Goal: Task Accomplishment & Management: Manage account settings

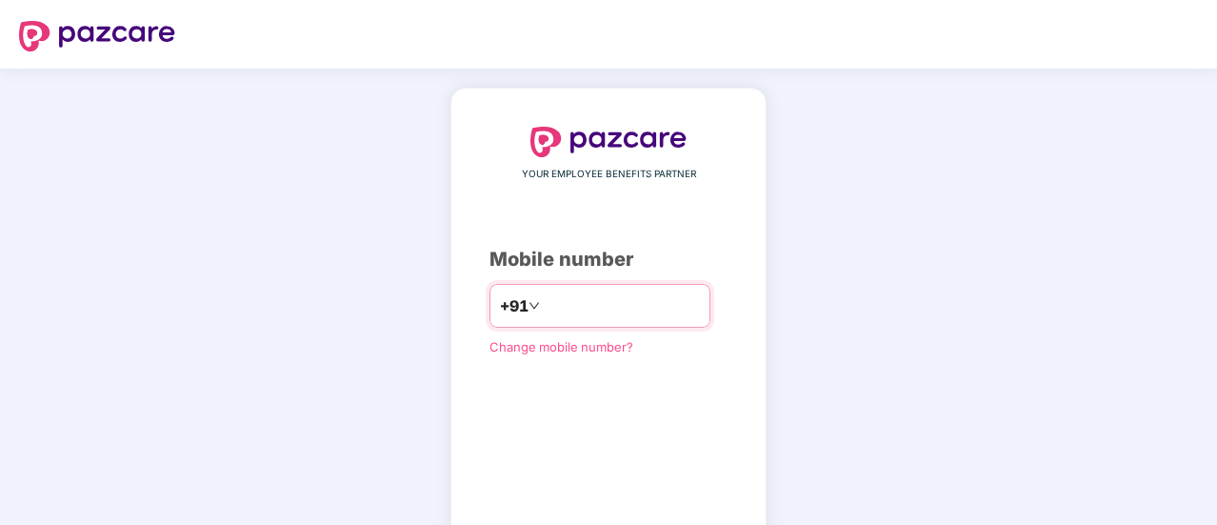
click at [574, 319] on input "number" at bounding box center [622, 306] width 156 height 30
type input "**********"
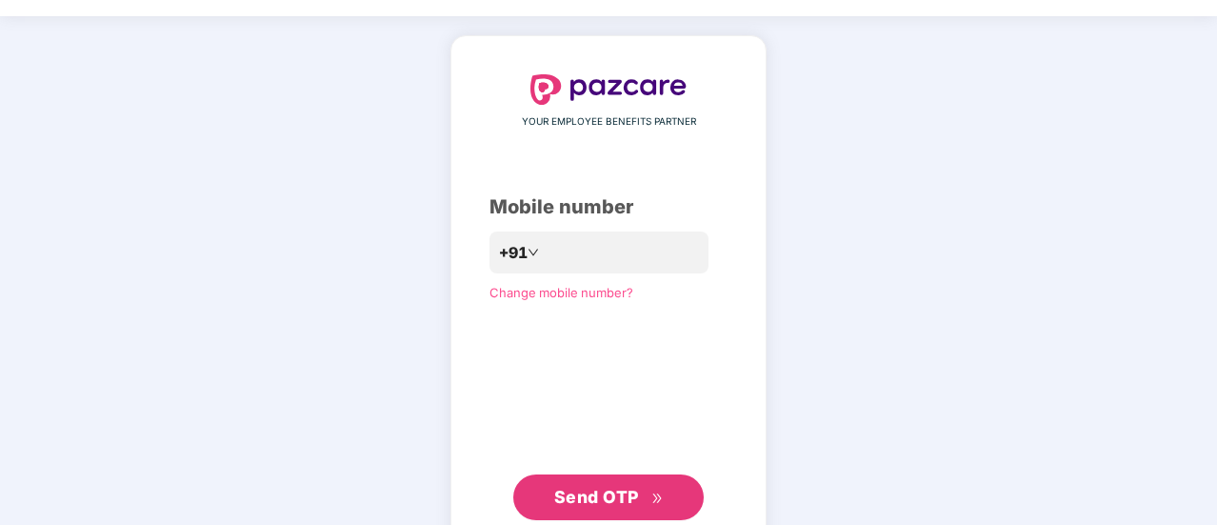
scroll to position [76, 0]
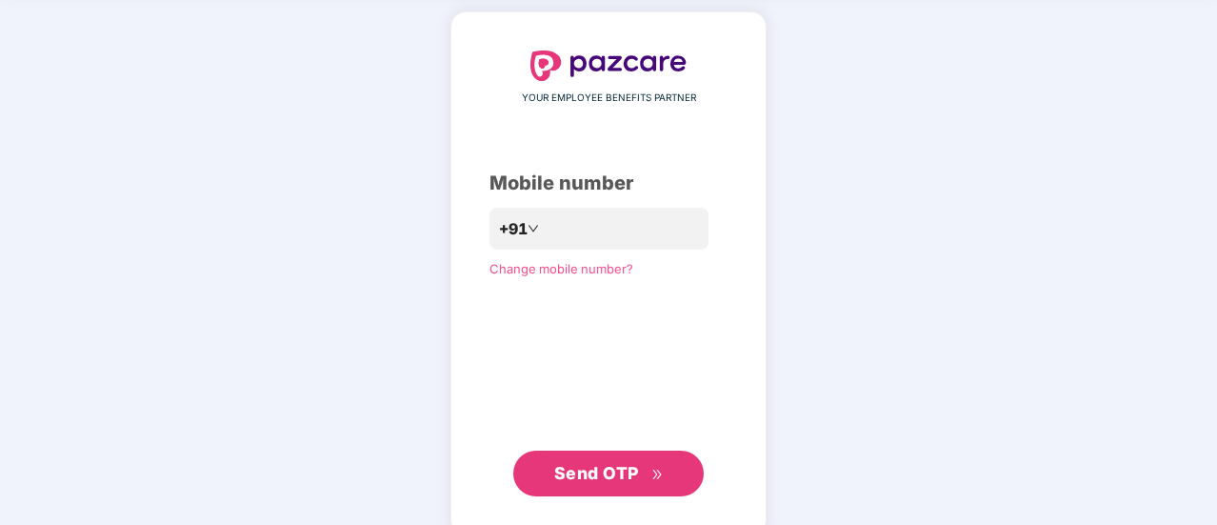
click at [1183, 117] on div "**********" at bounding box center [608, 273] width 1217 height 562
click at [556, 465] on span "Send OTP" at bounding box center [596, 473] width 85 height 20
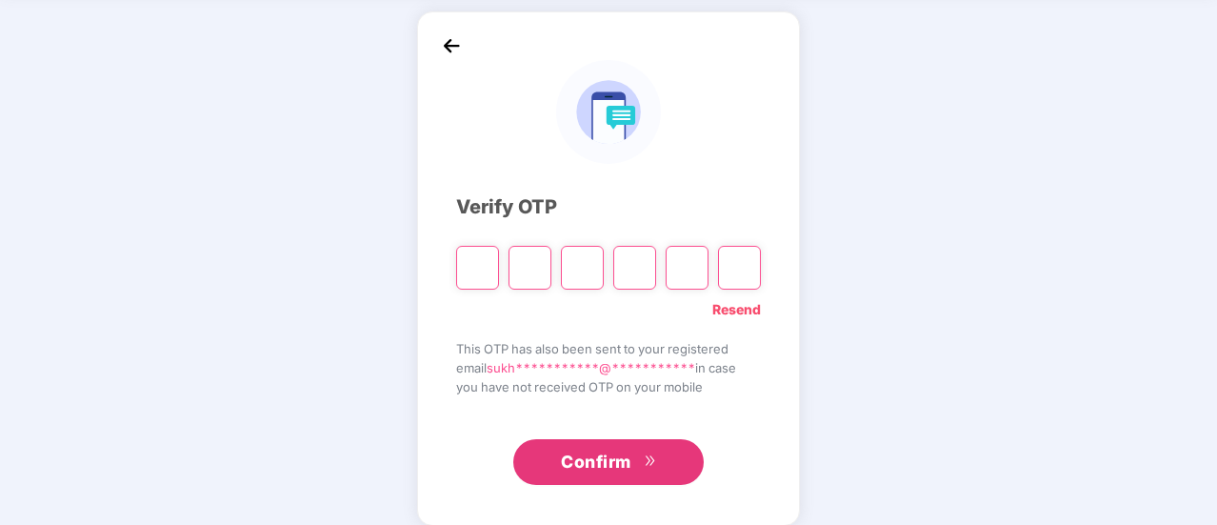
type input "*"
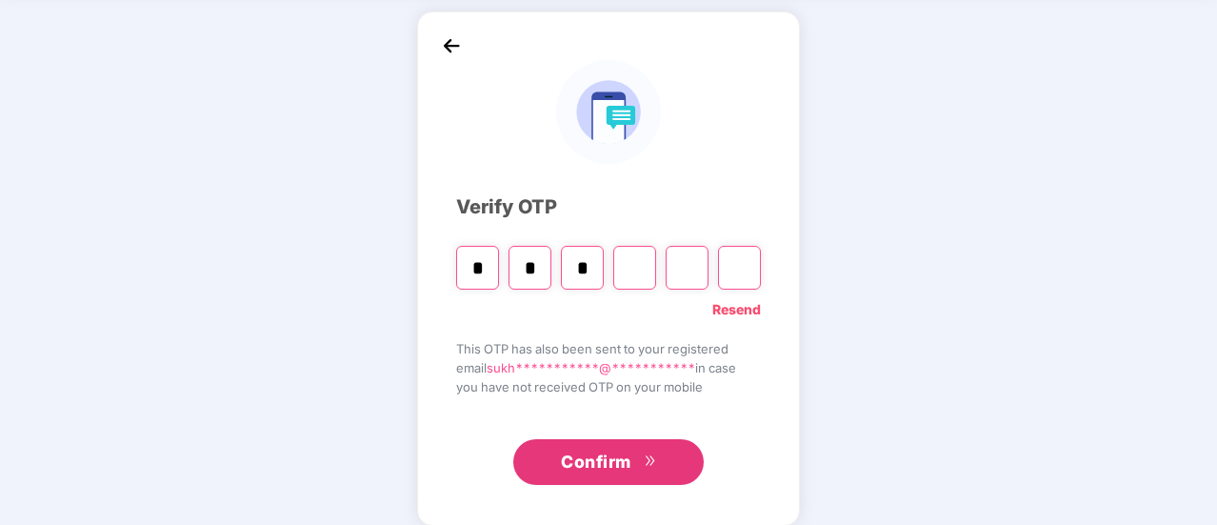
type input "*"
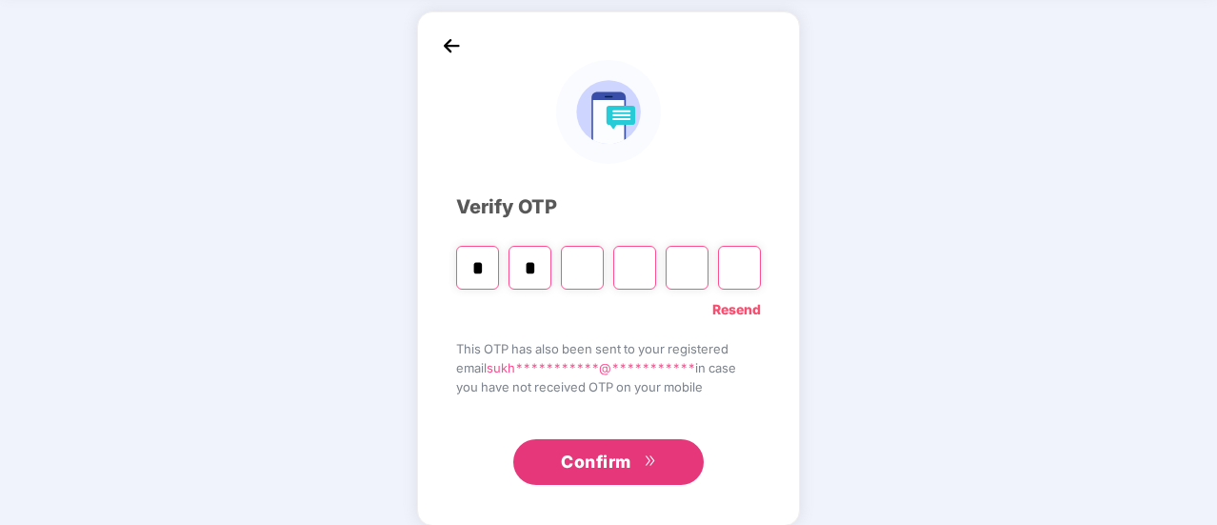
type input "*"
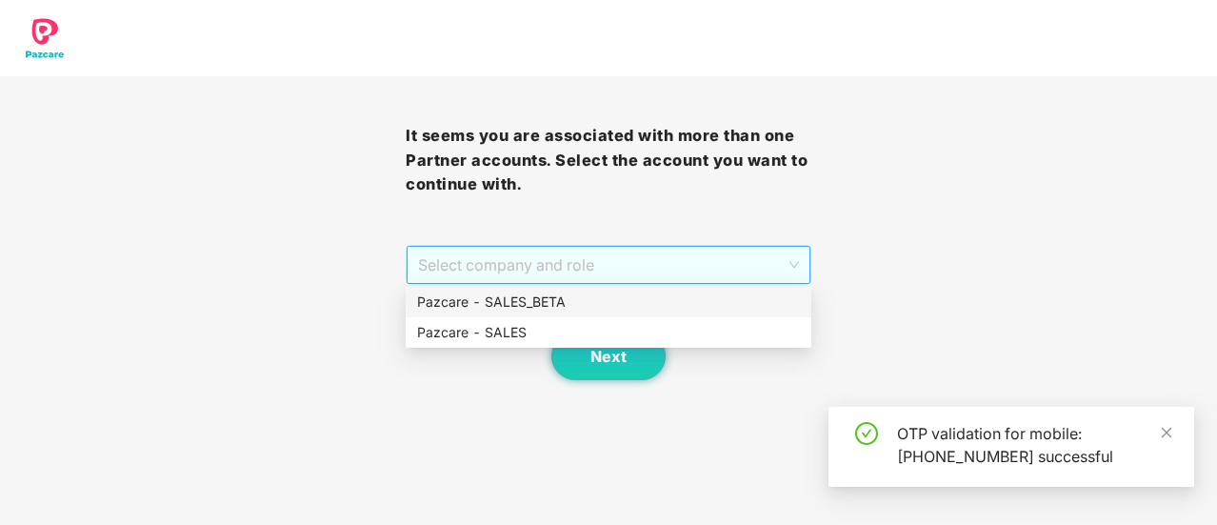
click at [472, 266] on span "Select company and role" at bounding box center [608, 265] width 381 height 36
click at [499, 323] on div "Pazcare - SALES" at bounding box center [608, 332] width 383 height 21
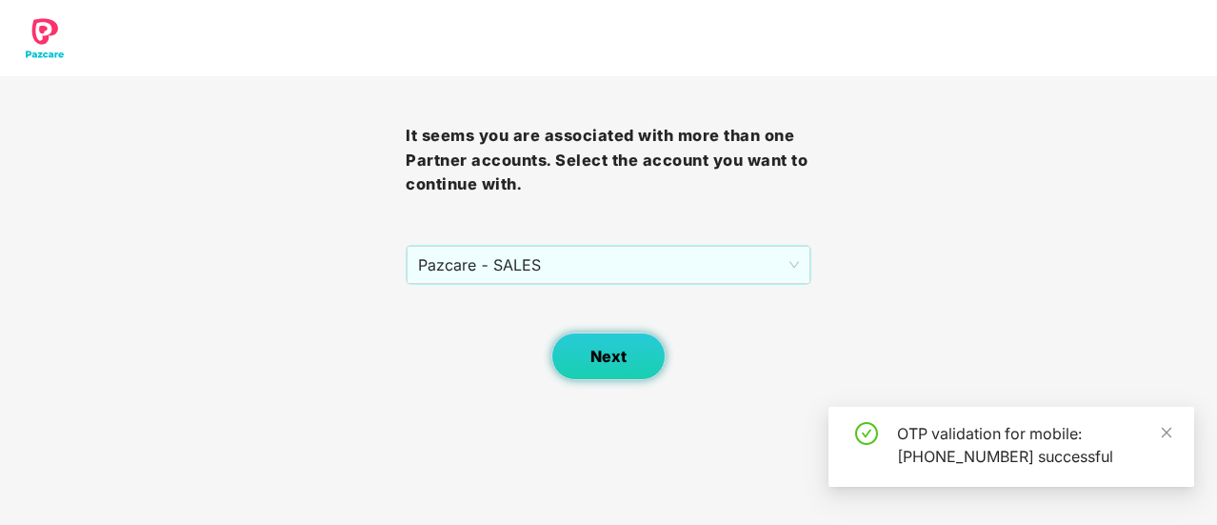
click at [601, 357] on span "Next" at bounding box center [609, 357] width 36 height 18
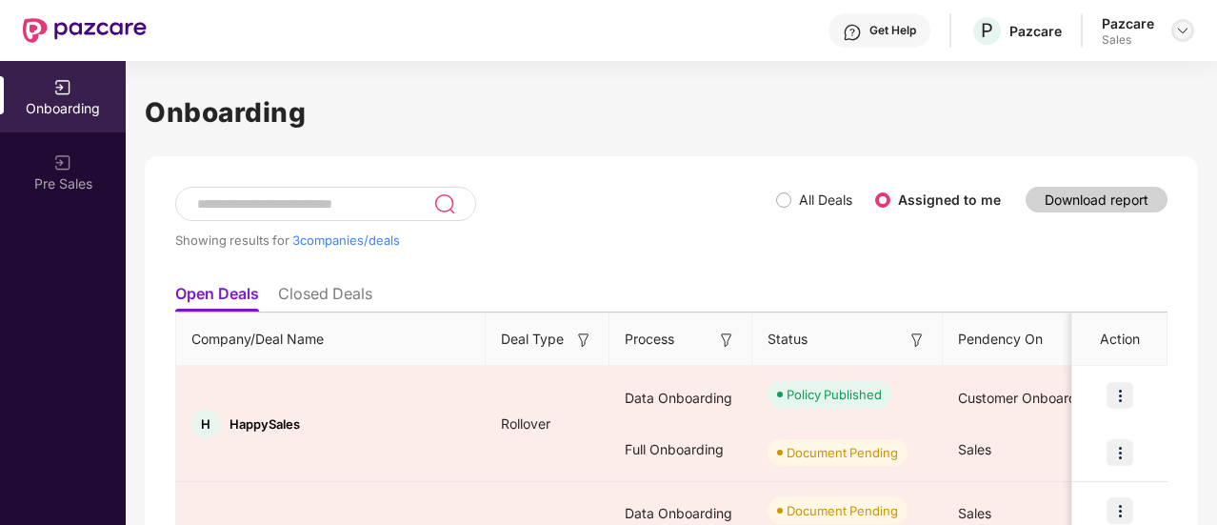
click at [1185, 21] on div at bounding box center [1183, 30] width 23 height 23
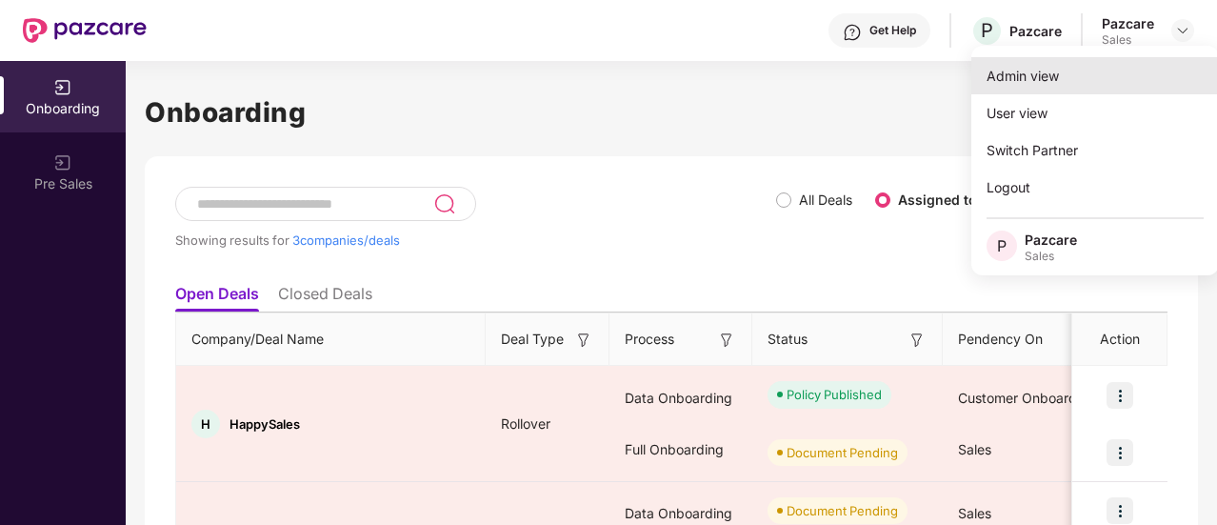
click at [1127, 72] on div "Admin view" at bounding box center [1096, 75] width 248 height 37
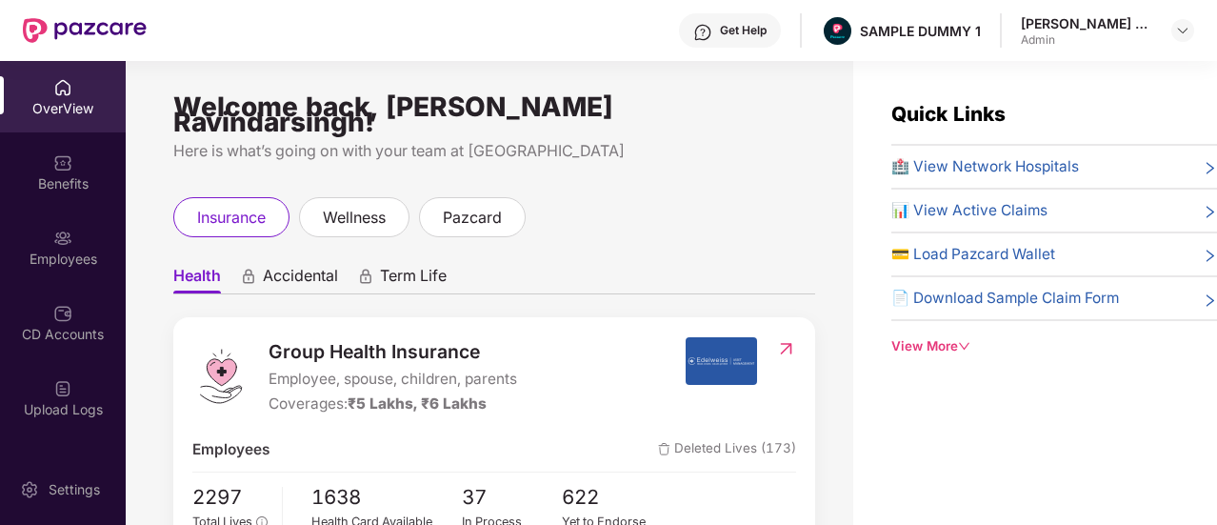
click at [317, 269] on span "Accidental" at bounding box center [300, 280] width 75 height 28
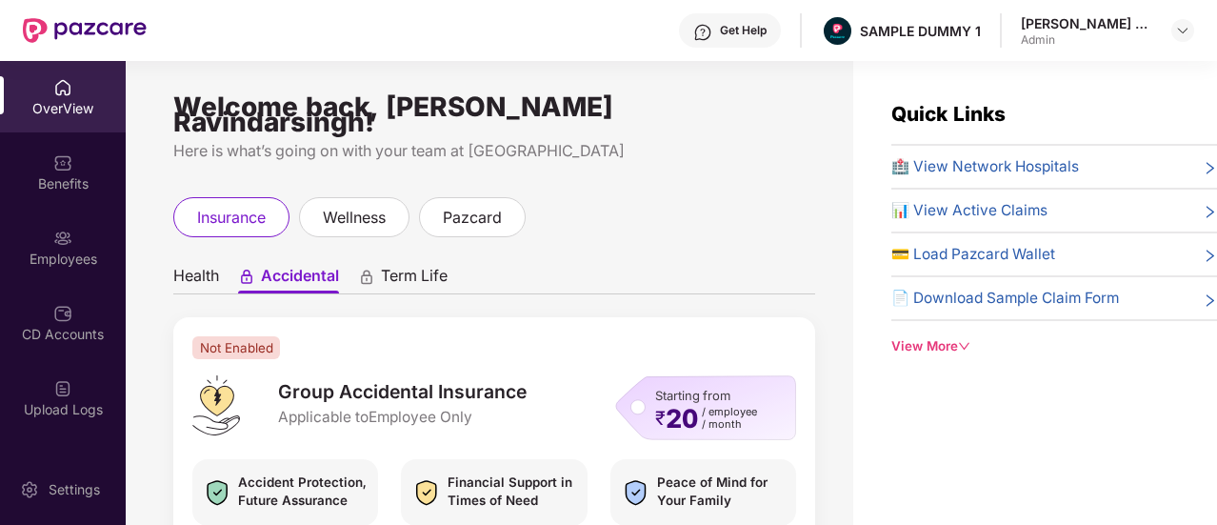
click at [408, 266] on span "Term Life" at bounding box center [414, 280] width 67 height 28
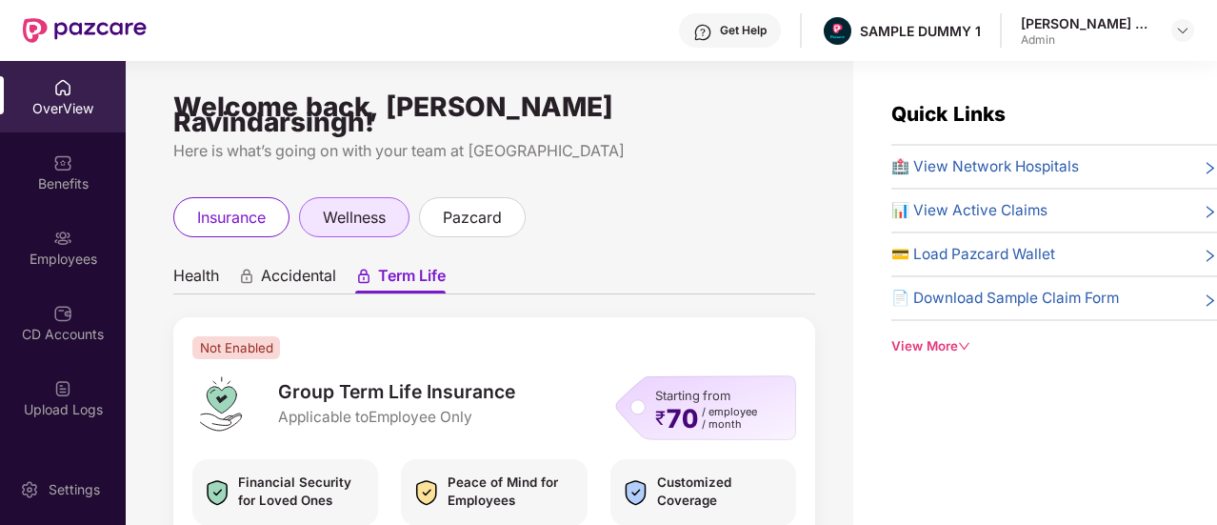
click at [375, 208] on span "wellness" at bounding box center [354, 218] width 63 height 24
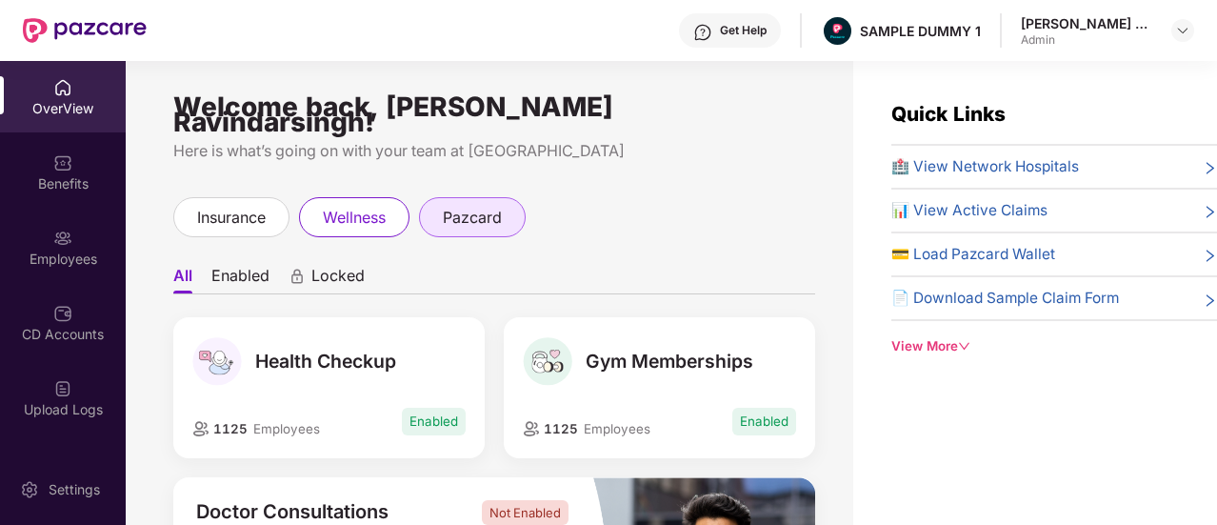
click at [501, 206] on span "pazcard" at bounding box center [472, 218] width 59 height 24
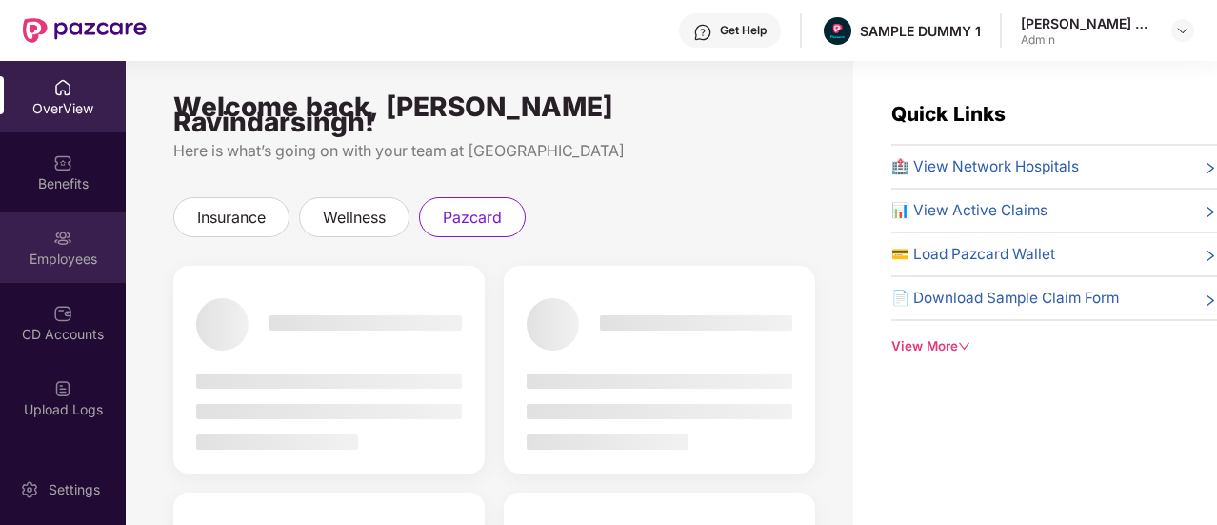
click at [49, 250] on div "Employees" at bounding box center [63, 259] width 126 height 19
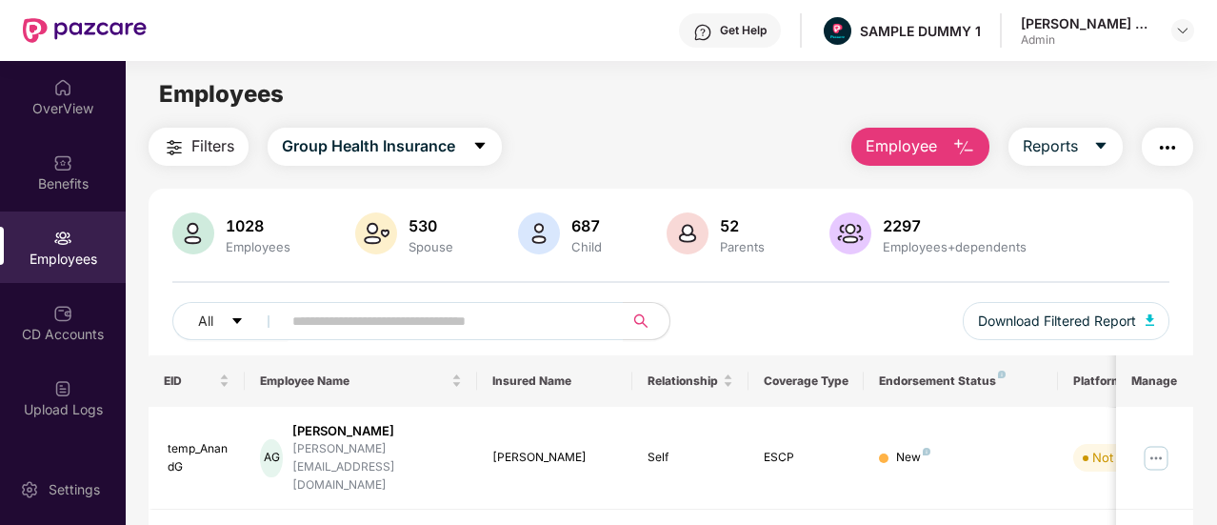
click at [902, 146] on span "Employee" at bounding box center [901, 146] width 71 height 24
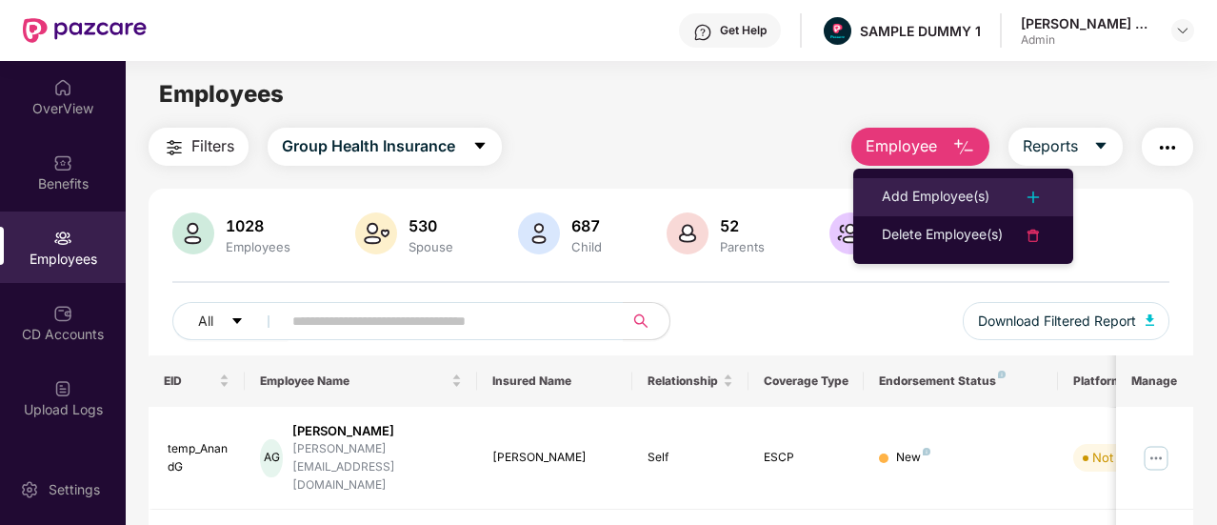
click at [888, 203] on div "Add Employee(s)" at bounding box center [936, 197] width 108 height 23
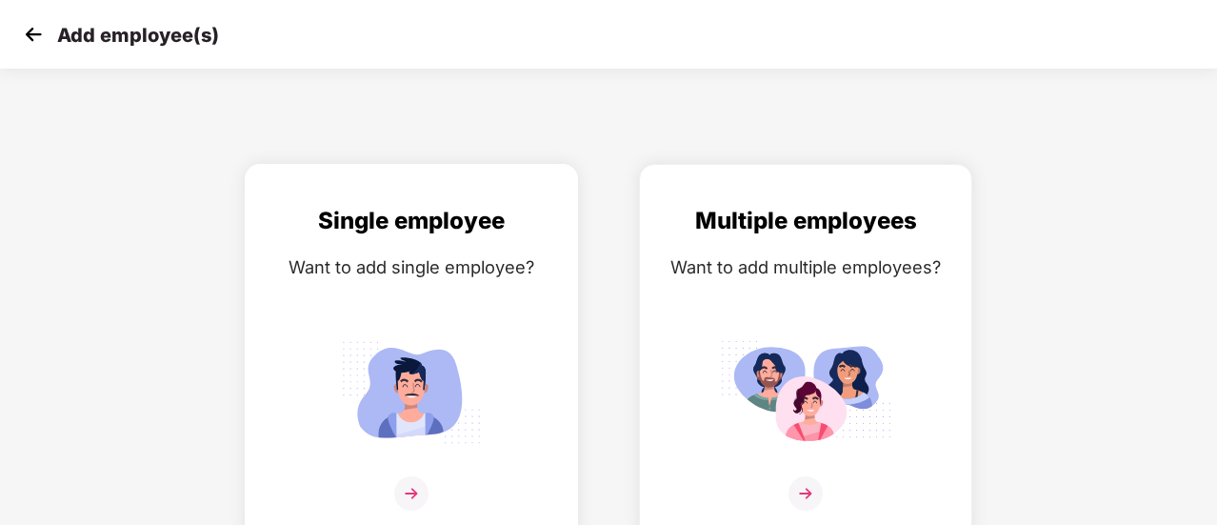
click at [472, 454] on div "Single employee Want to add single employee?" at bounding box center [411, 368] width 293 height 331
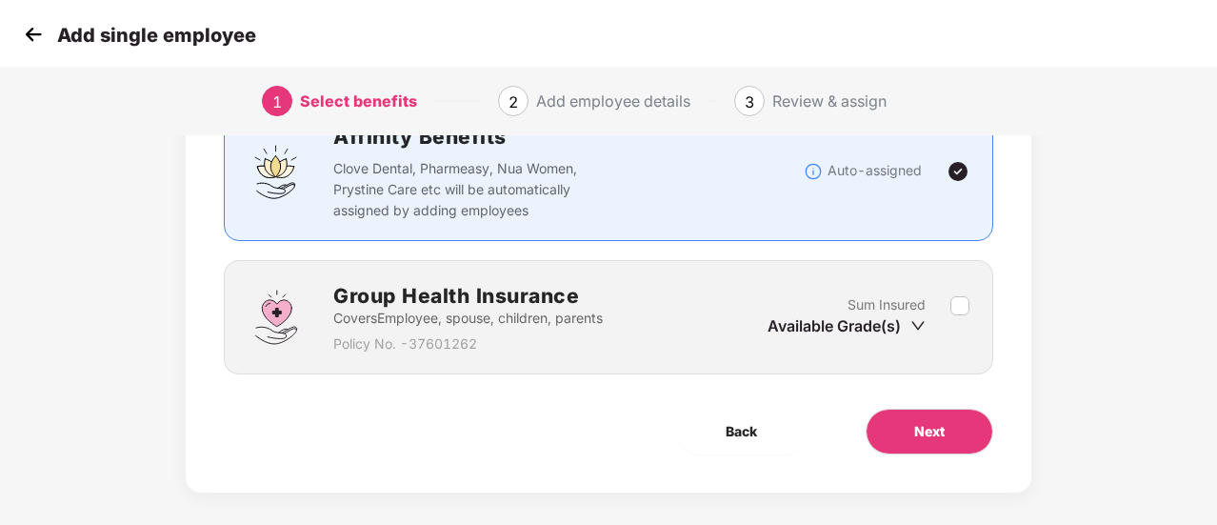
scroll to position [177, 0]
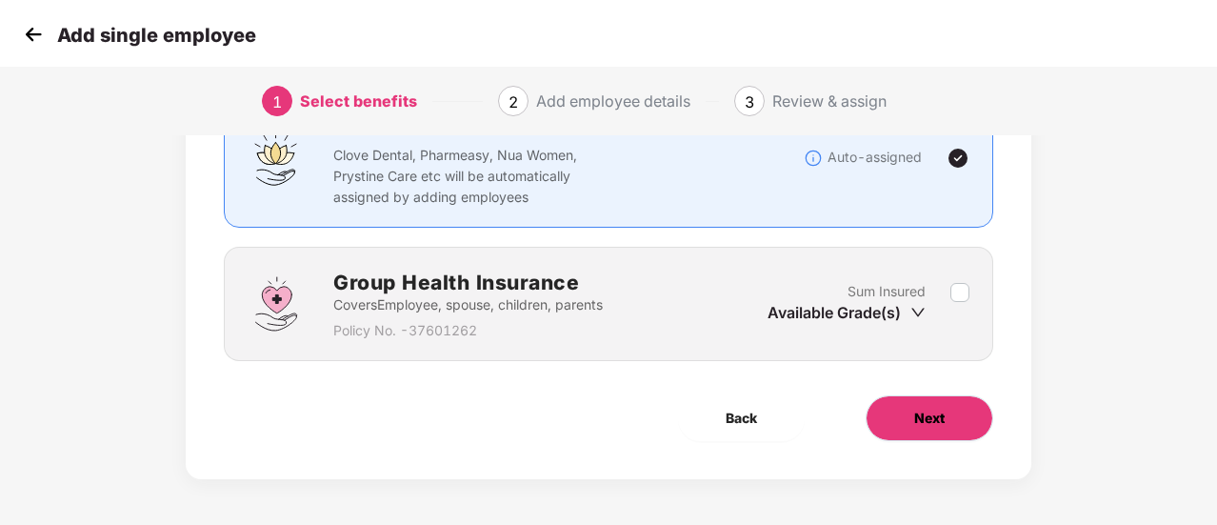
click at [963, 428] on button "Next" at bounding box center [930, 418] width 128 height 46
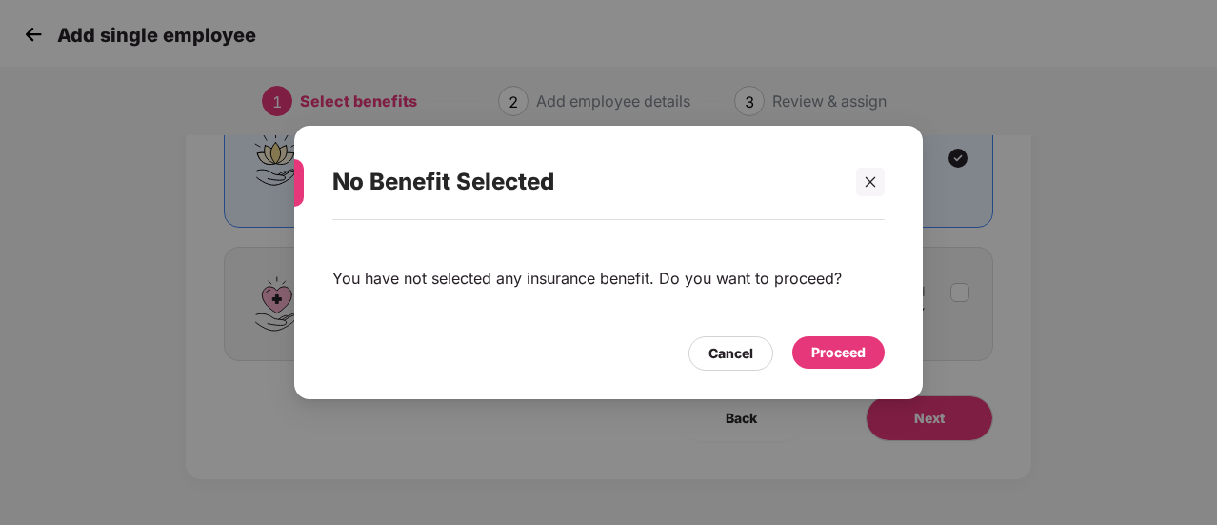
click at [827, 351] on div "Proceed" at bounding box center [839, 352] width 54 height 21
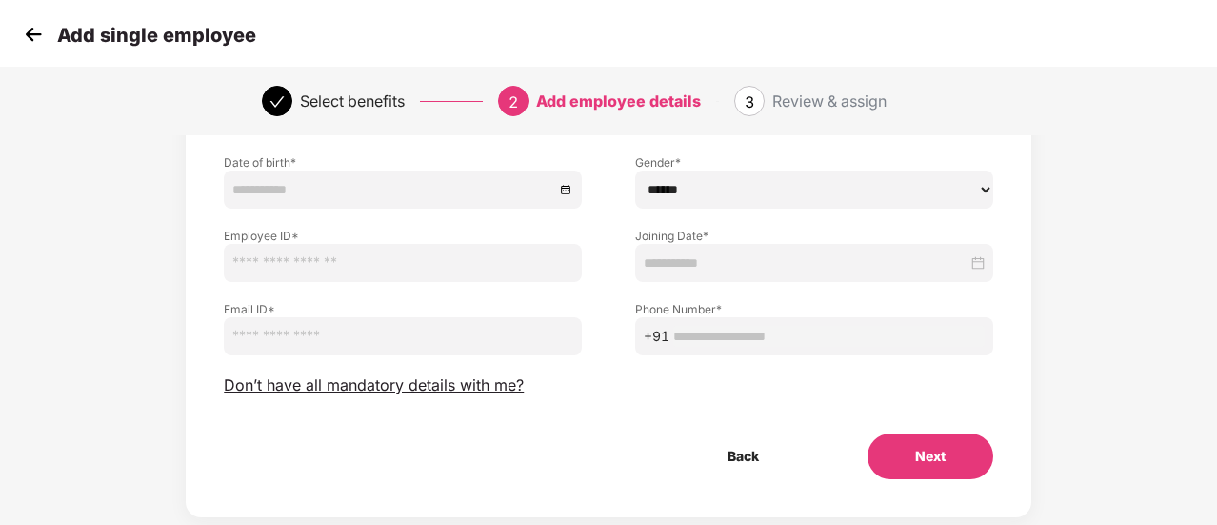
scroll to position [238, 0]
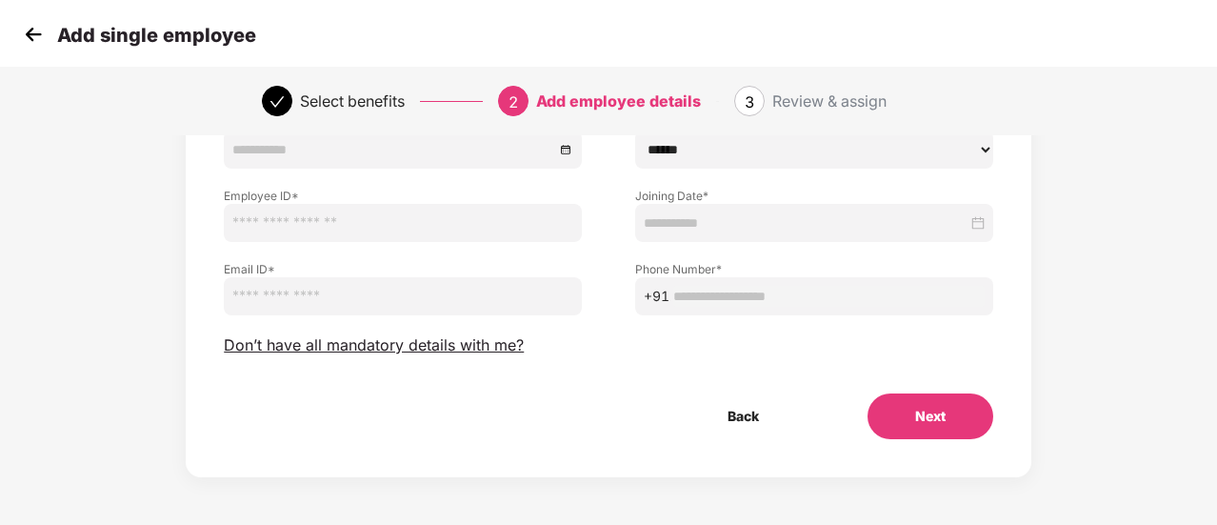
click at [936, 405] on button "Next" at bounding box center [931, 416] width 126 height 46
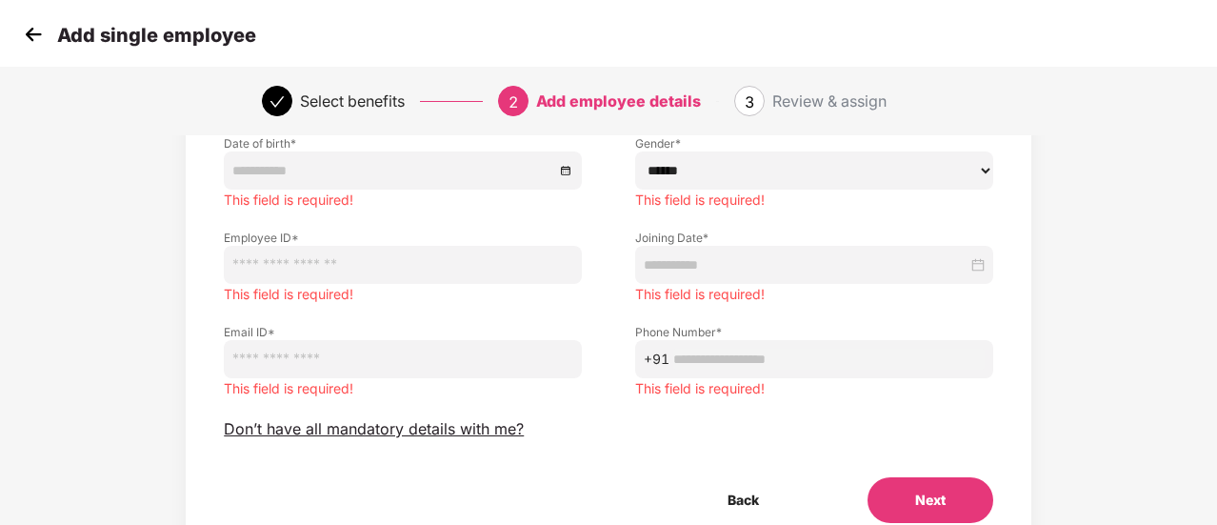
click at [33, 34] on img at bounding box center [33, 34] width 29 height 29
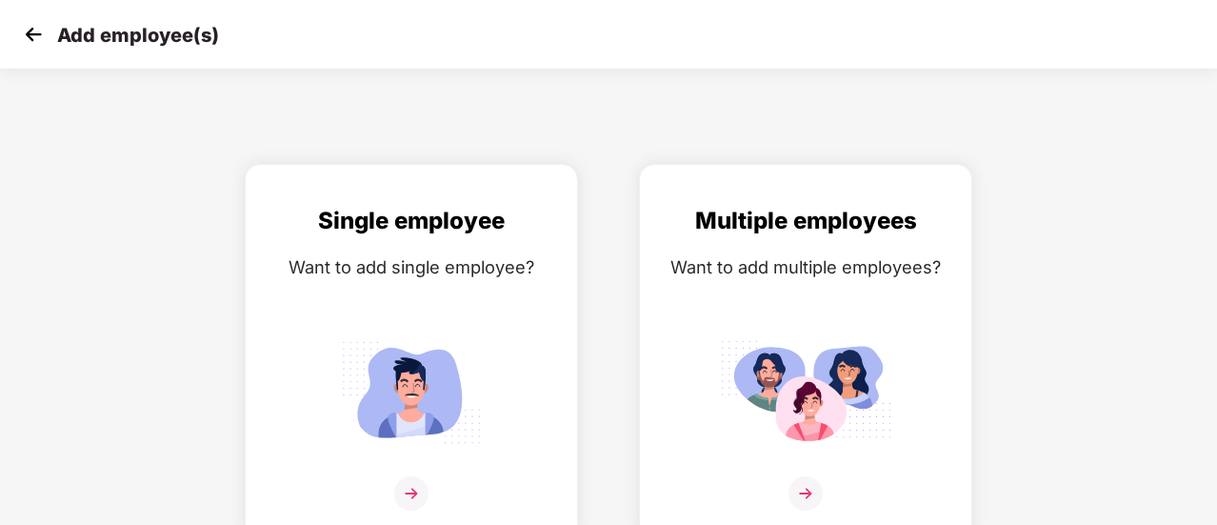
click at [33, 34] on img at bounding box center [33, 34] width 29 height 29
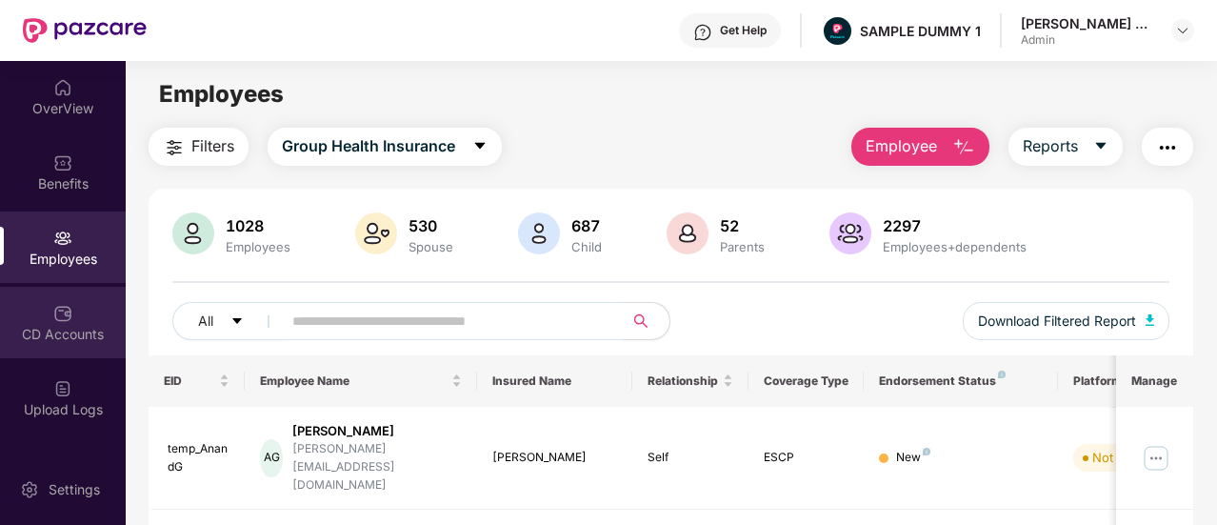
click at [52, 327] on div "CD Accounts" at bounding box center [63, 334] width 126 height 19
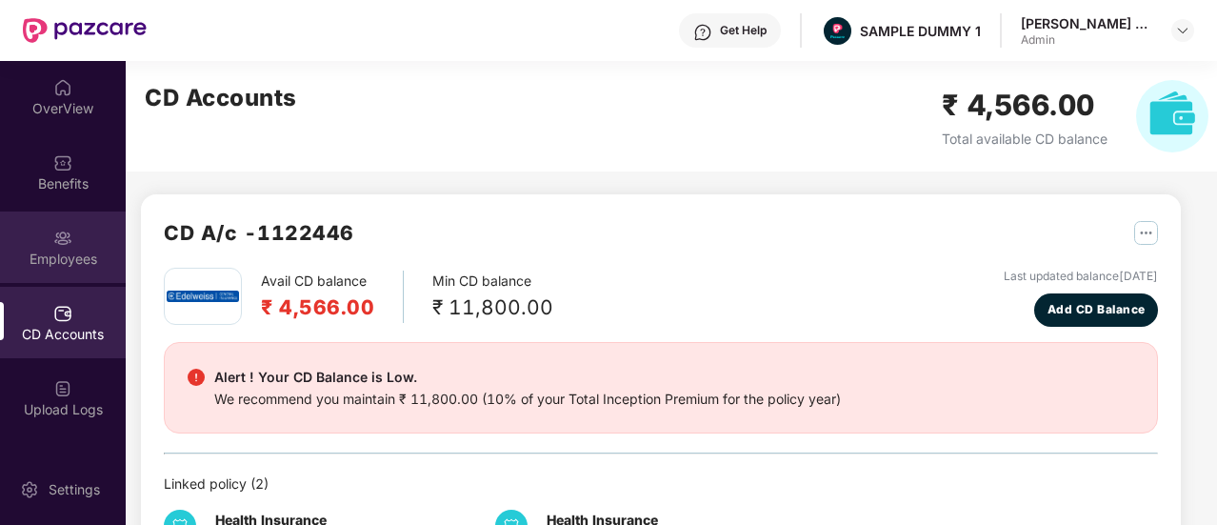
click at [56, 277] on div "Employees" at bounding box center [63, 246] width 126 height 71
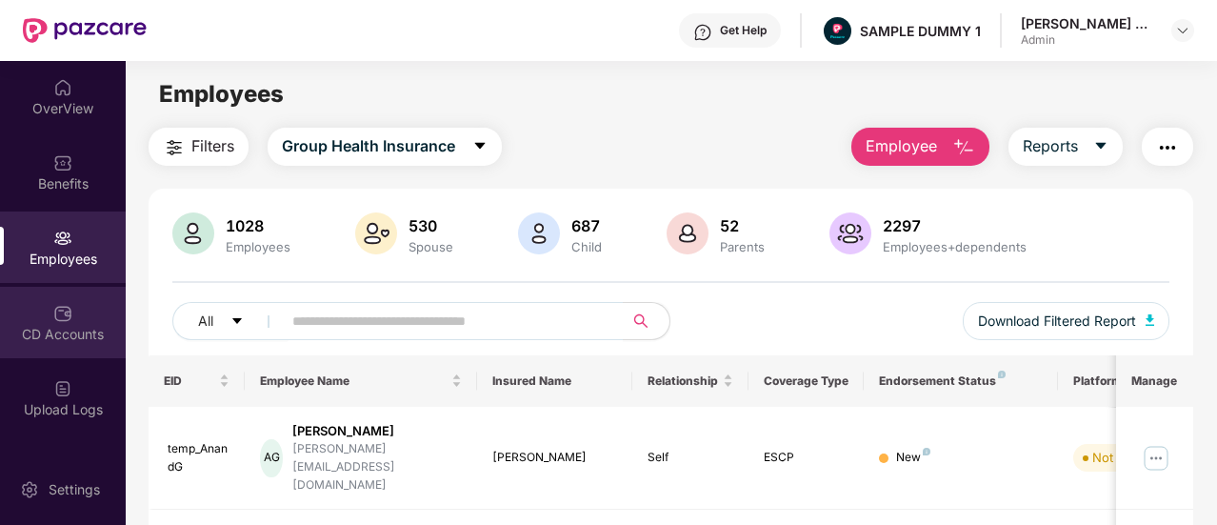
click at [44, 319] on div "CD Accounts" at bounding box center [63, 322] width 126 height 71
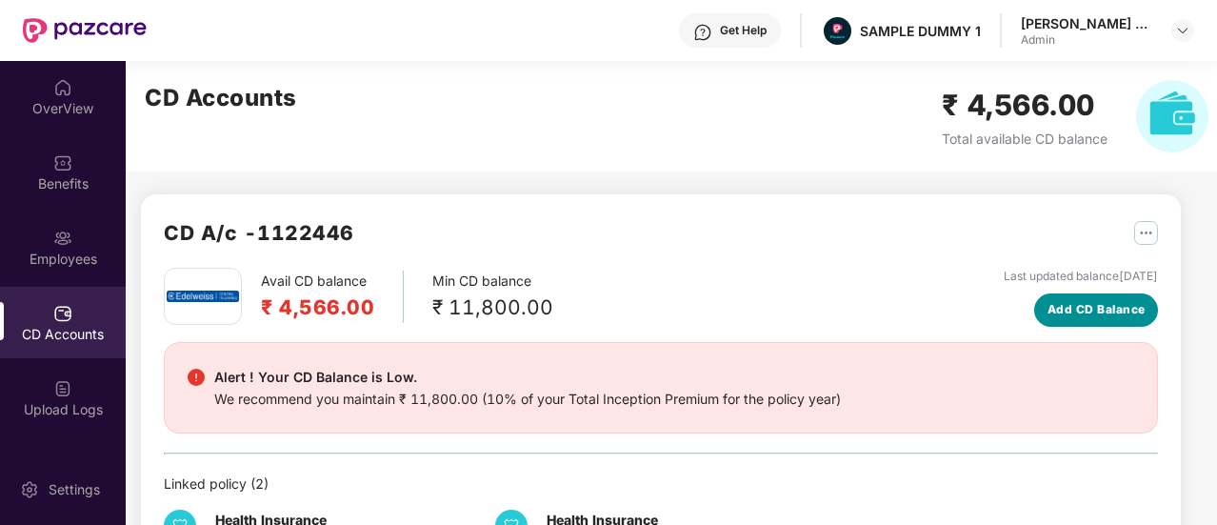
click at [1107, 316] on span "Add CD Balance" at bounding box center [1097, 310] width 98 height 18
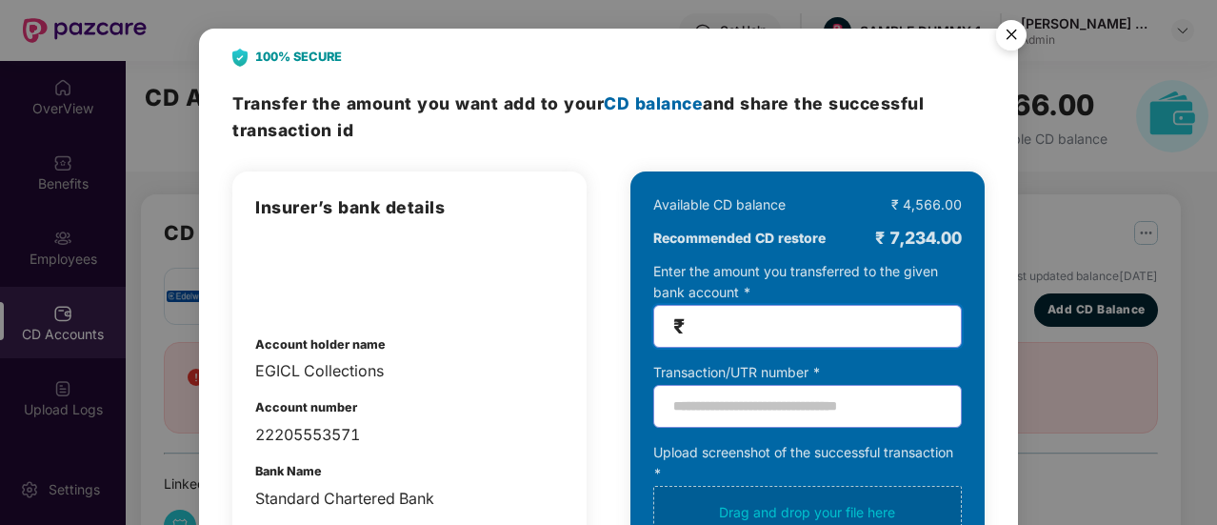
click at [816, 336] on input "number" at bounding box center [815, 326] width 253 height 22
type input "****"
click at [1018, 43] on img "Close" at bounding box center [1011, 37] width 53 height 53
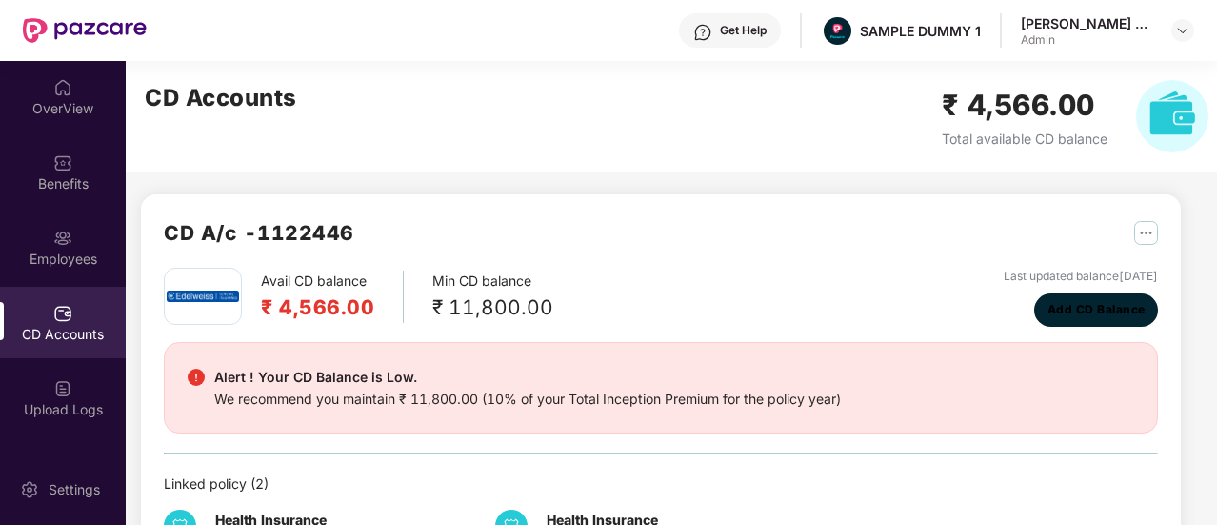
scroll to position [344, 0]
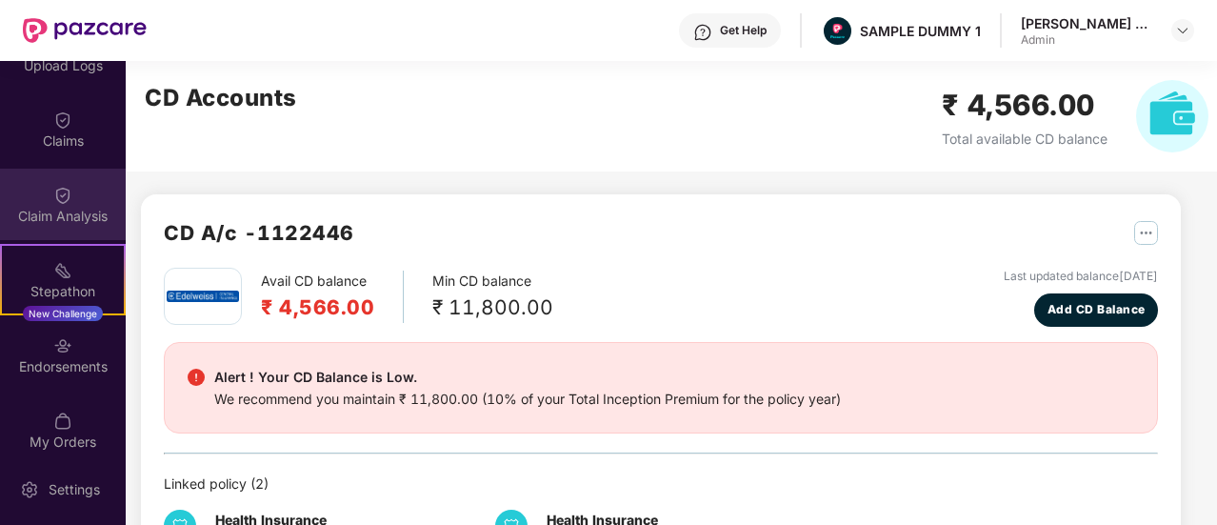
click at [75, 172] on div "Claim Analysis" at bounding box center [63, 204] width 126 height 71
